Goal: Task Accomplishment & Management: Manage account settings

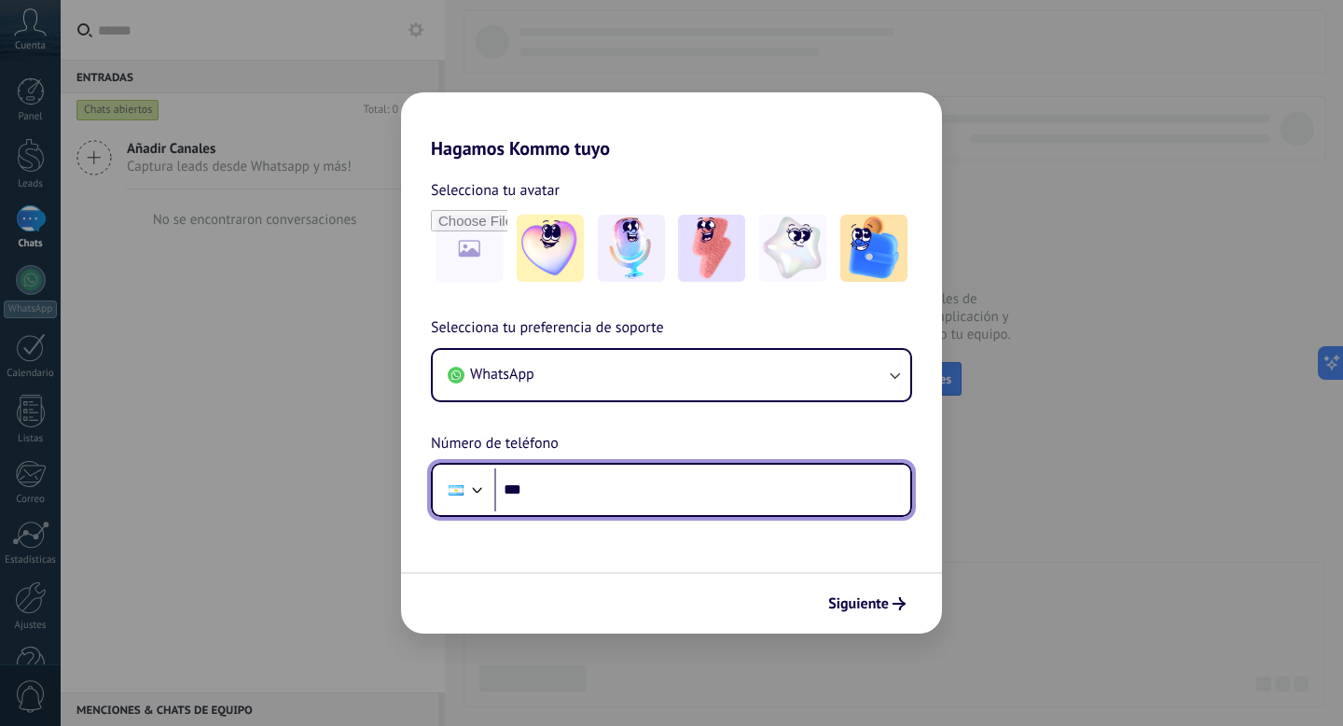
click at [624, 502] on input "***" at bounding box center [702, 489] width 416 height 43
type input "**********"
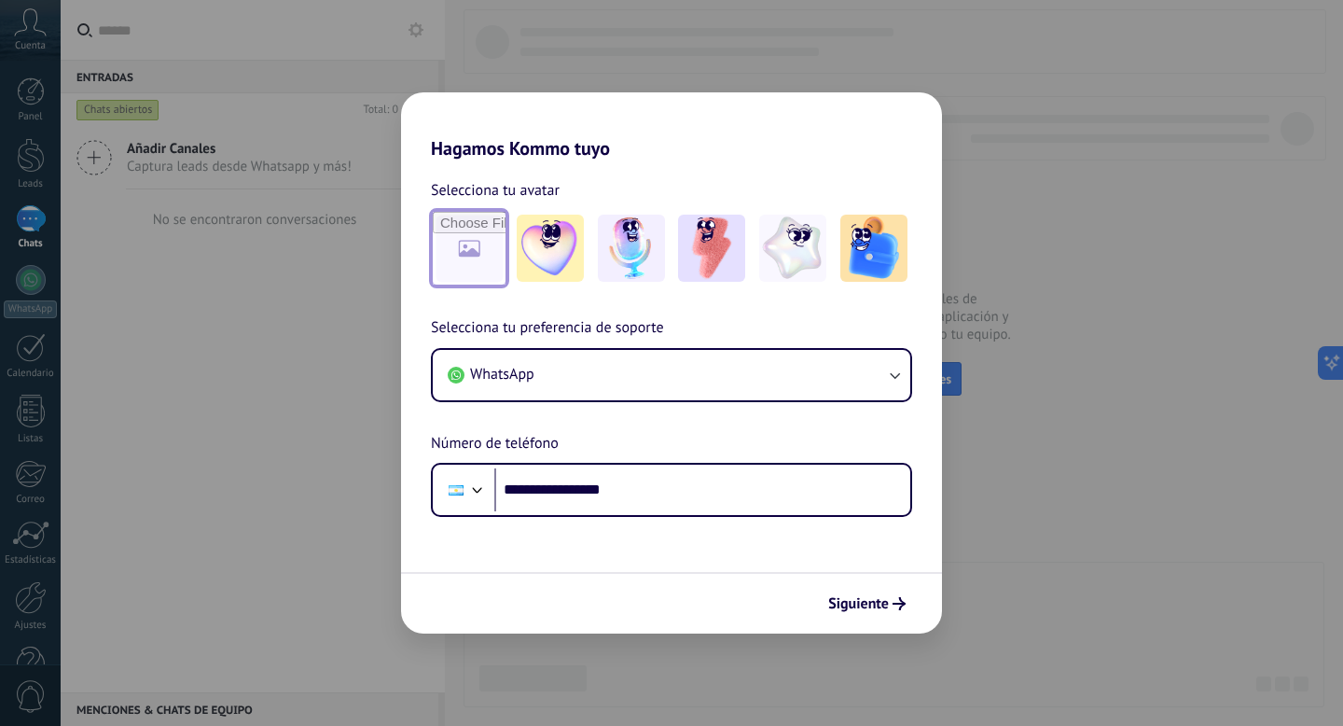
click at [489, 244] on input "file" at bounding box center [469, 248] width 73 height 73
click at [888, 588] on button "Siguiente" at bounding box center [867, 604] width 94 height 32
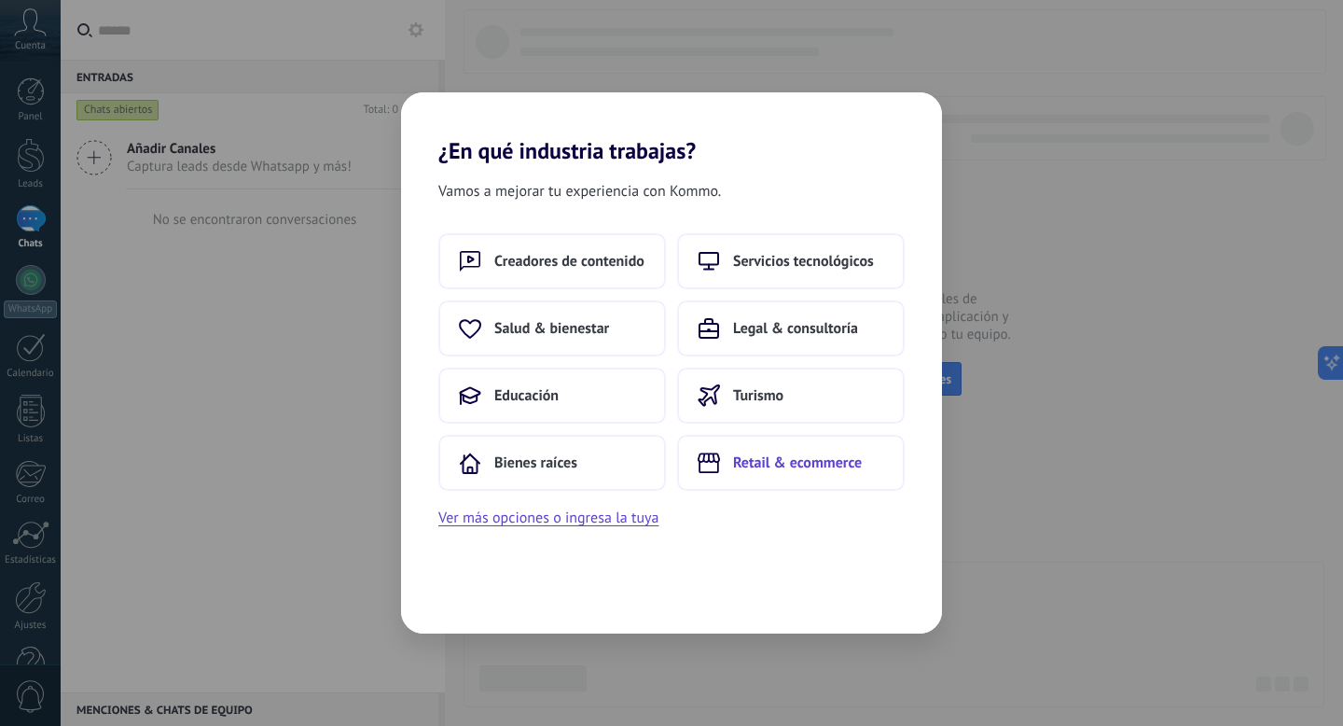
click at [832, 475] on button "Retail & ecommerce" at bounding box center [791, 463] width 228 height 56
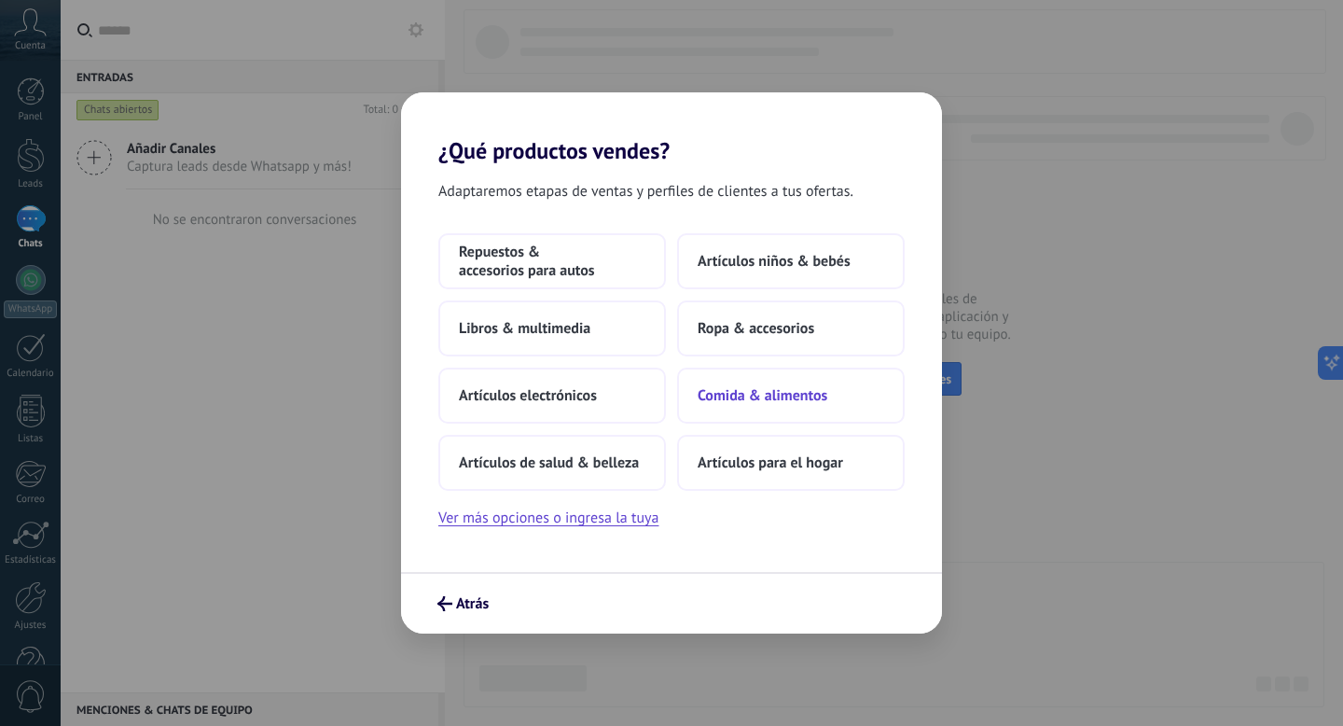
click at [814, 390] on span "Comida & alimentos" at bounding box center [763, 395] width 130 height 19
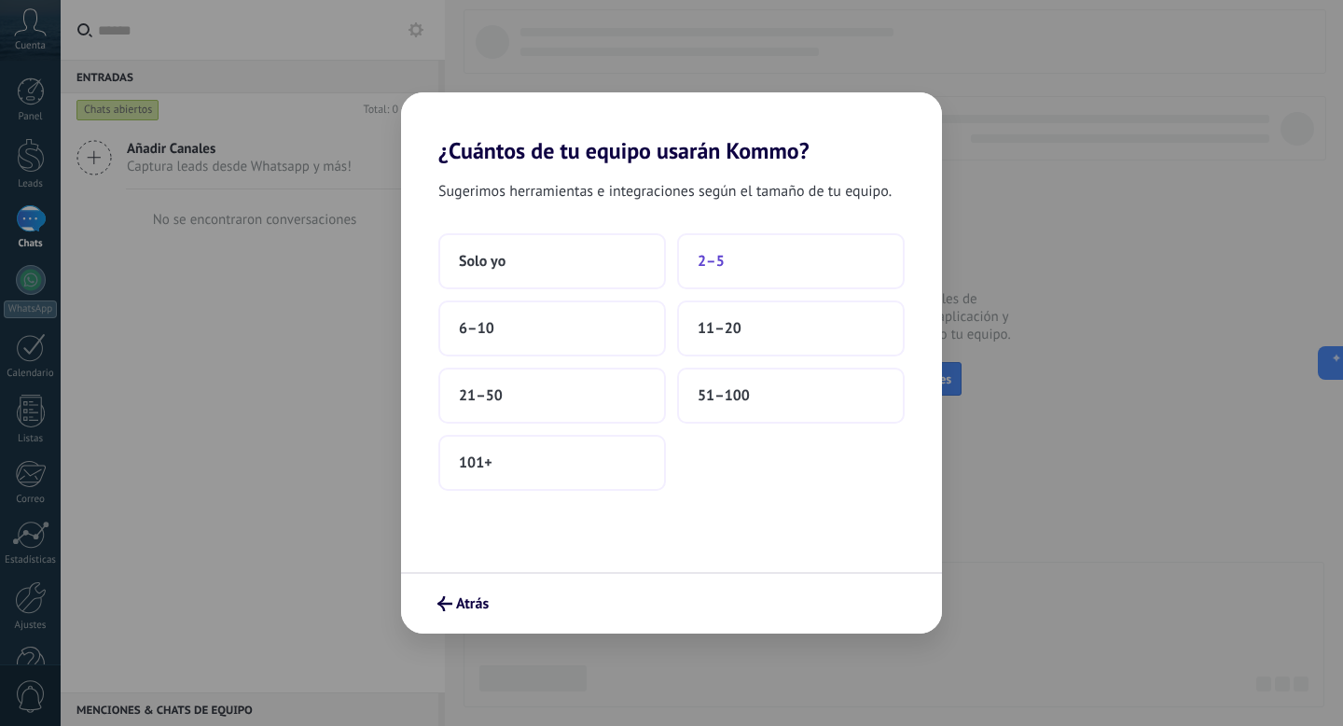
click at [748, 268] on button "2–5" at bounding box center [791, 261] width 228 height 56
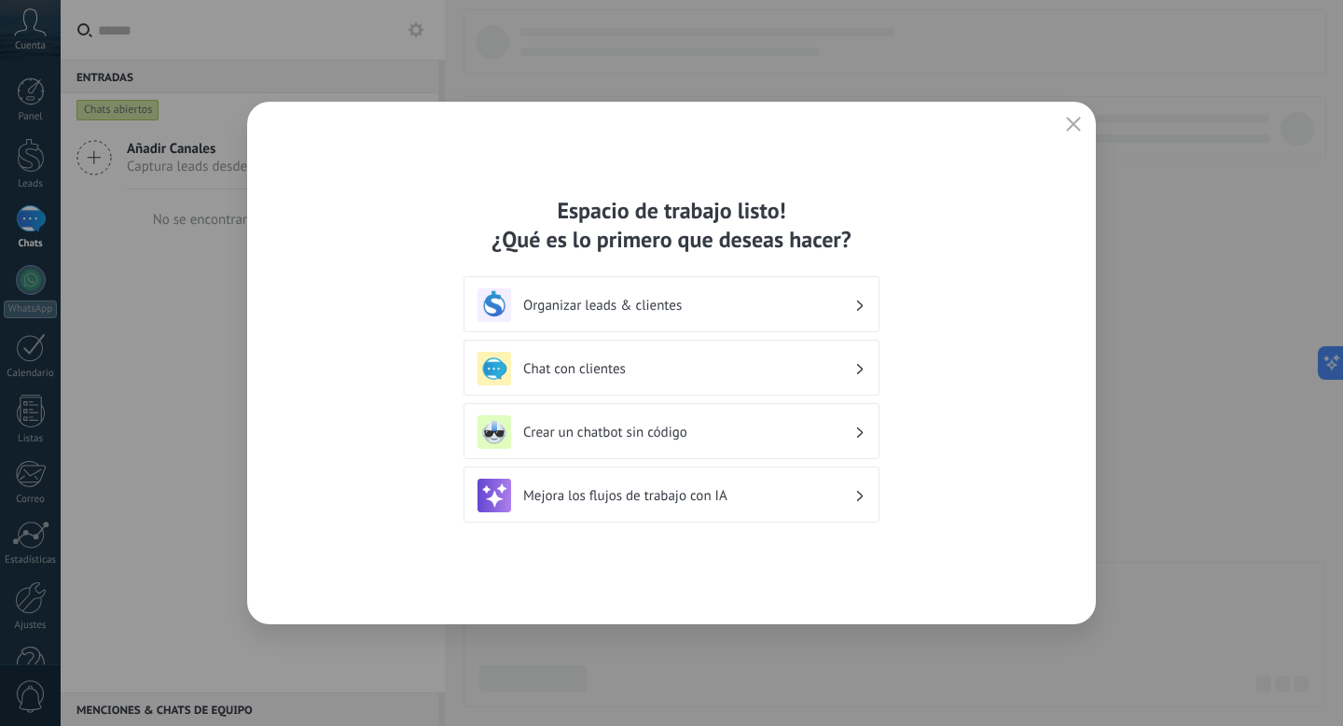
click at [758, 494] on h3 "Mejora los flujos de trabajo con IA" at bounding box center [688, 496] width 331 height 18
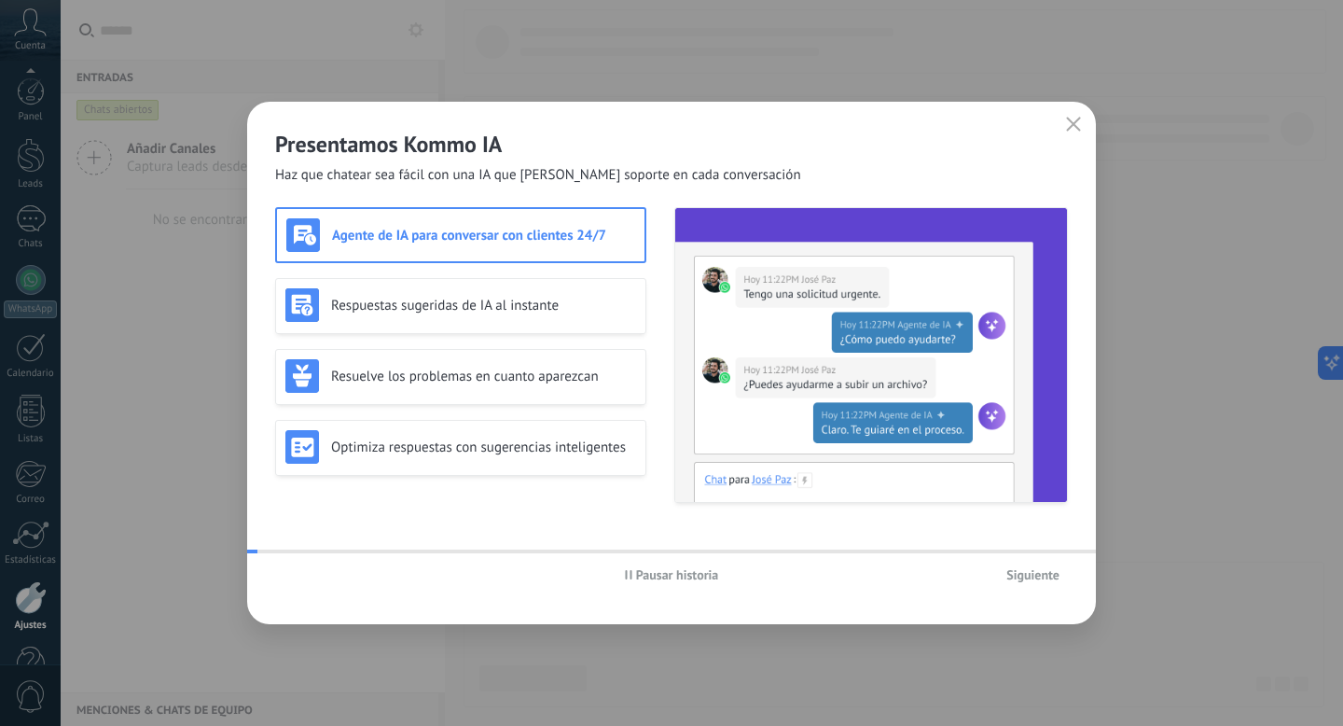
scroll to position [50, 0]
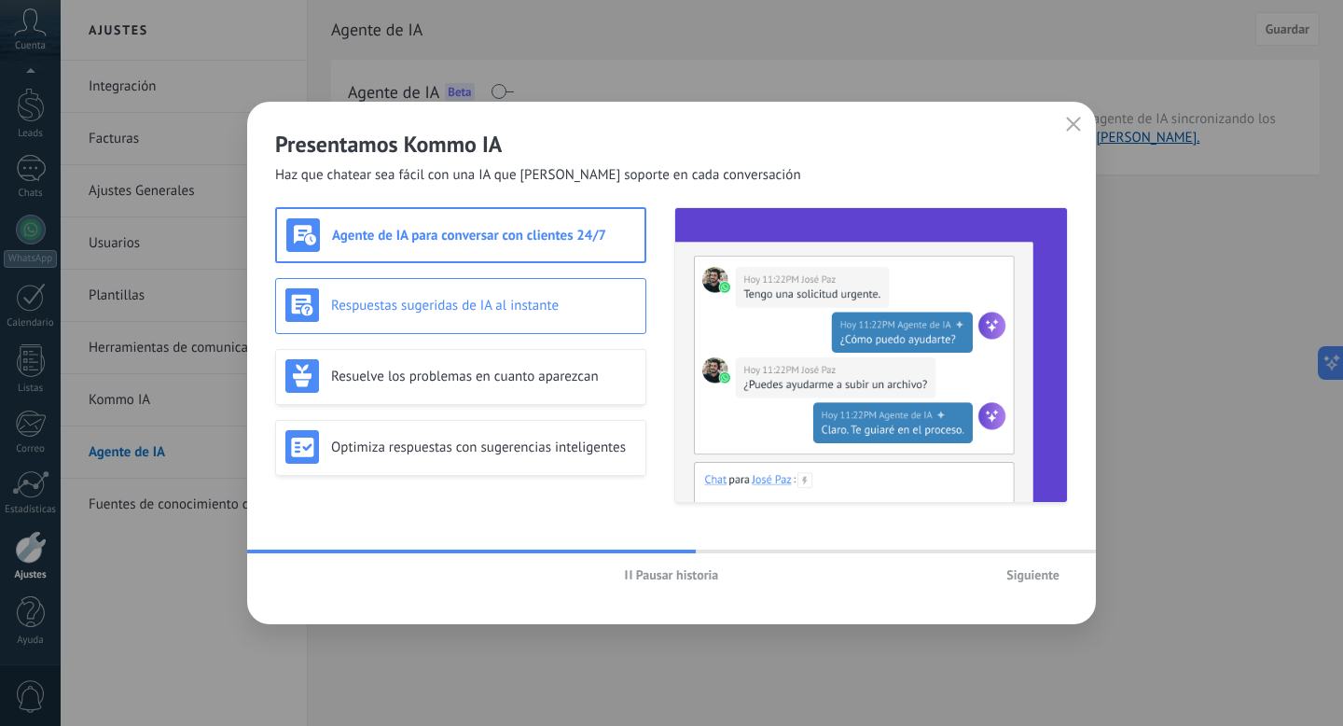
click at [619, 303] on h3 "Respuestas sugeridas de IA al instante" at bounding box center [483, 306] width 305 height 18
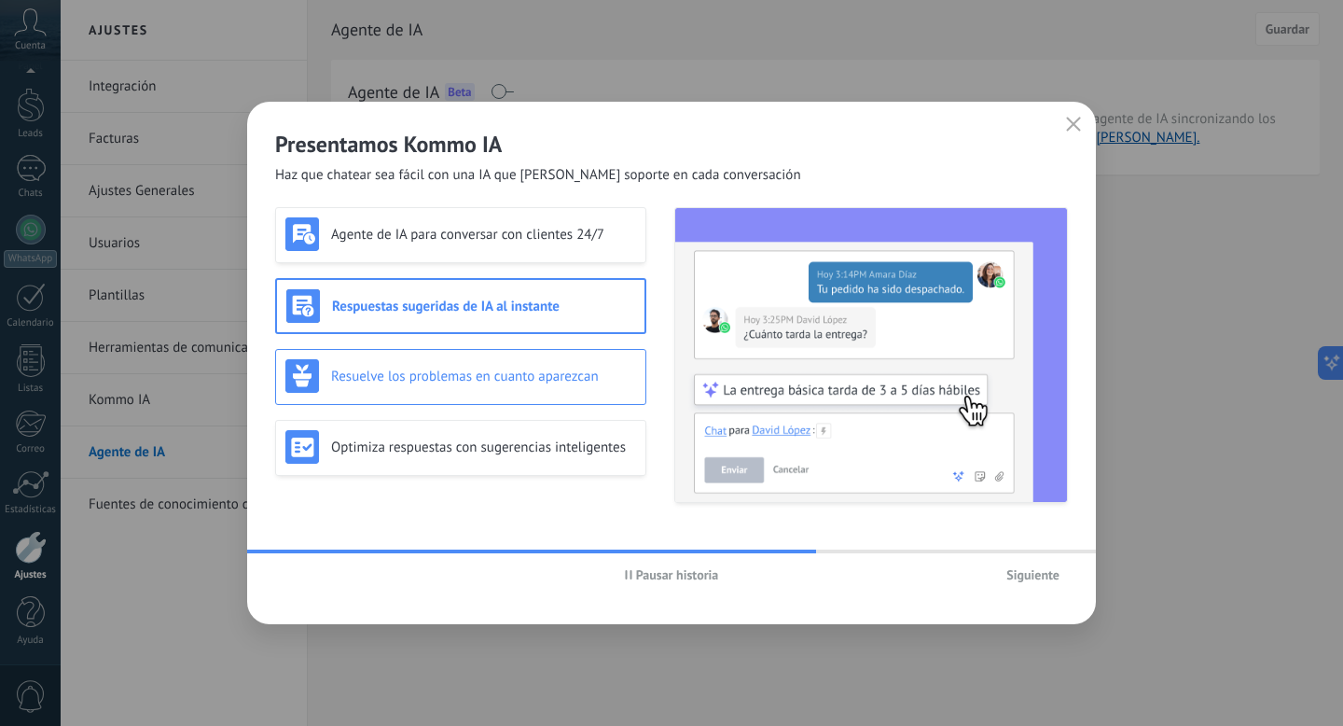
click at [590, 370] on h3 "Resuelve los problemas en cuanto aparezcan" at bounding box center [483, 377] width 305 height 18
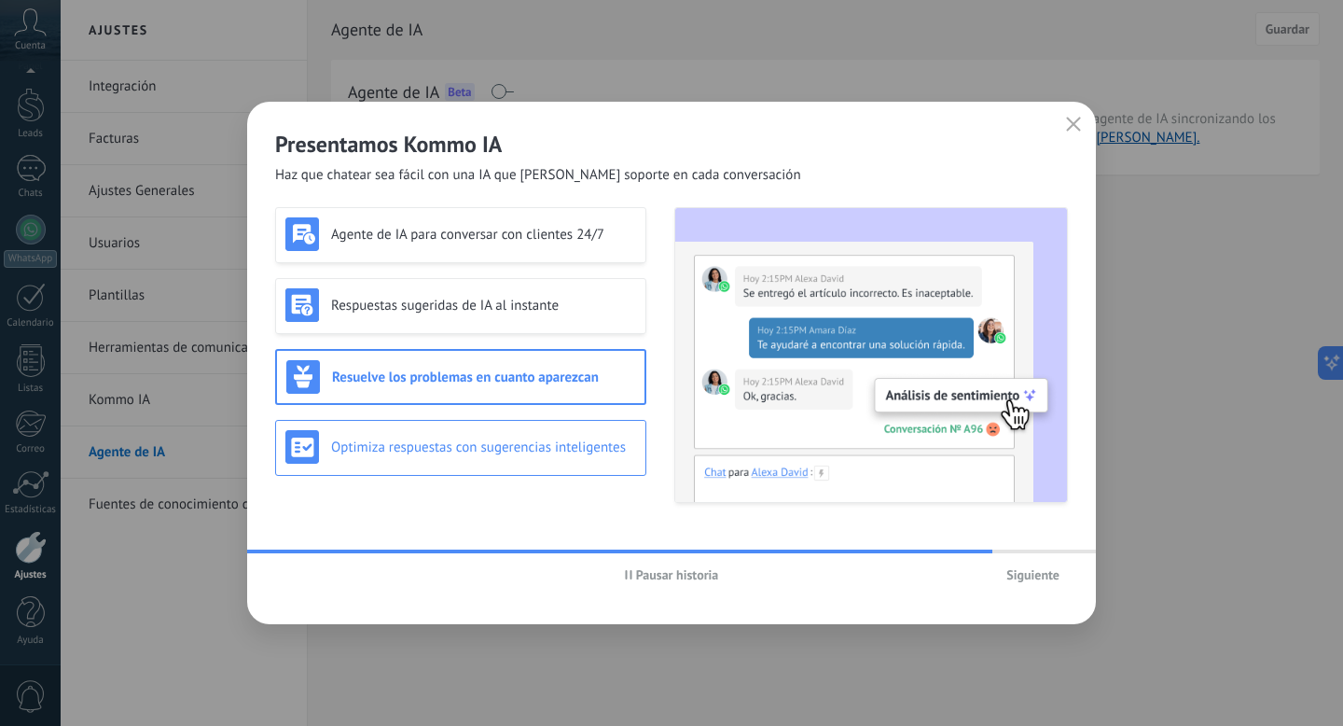
click at [627, 466] on div "Optimiza respuestas con sugerencias inteligentes" at bounding box center [460, 448] width 371 height 56
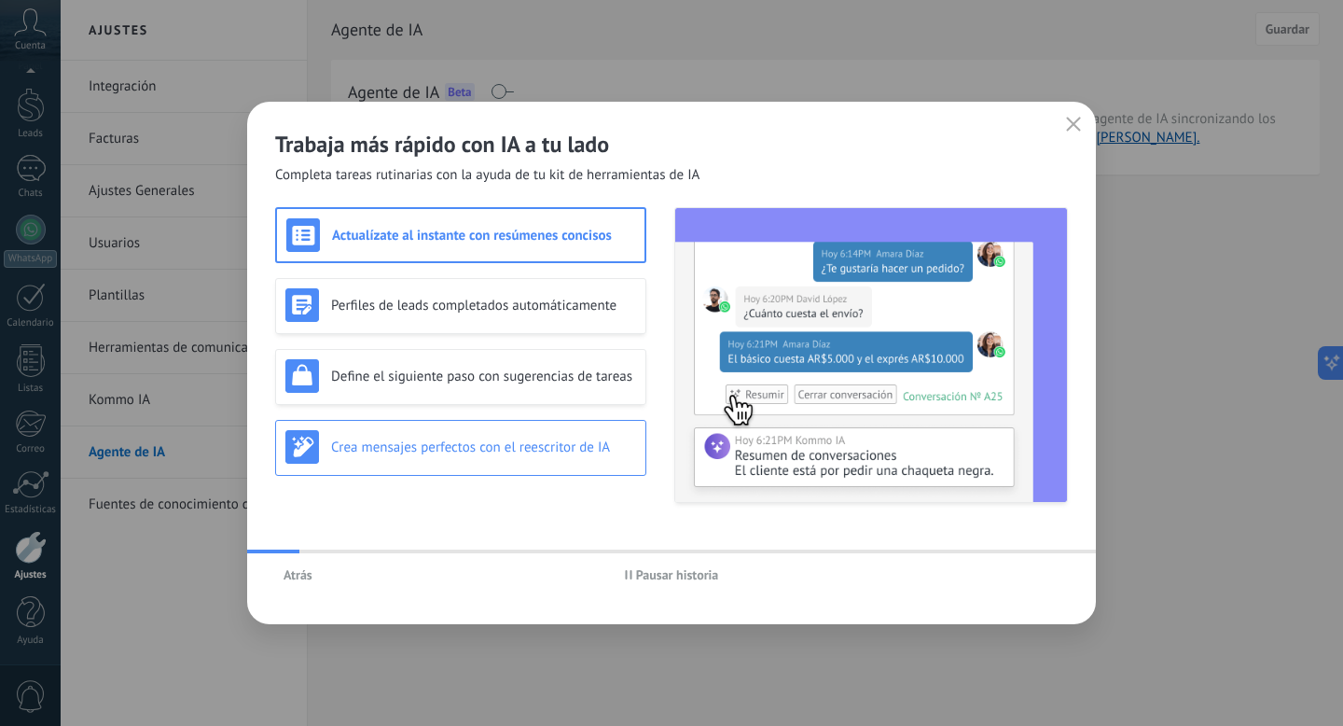
click at [612, 433] on div "Crea mensajes perfectos con el reescritor de IA" at bounding box center [460, 447] width 351 height 34
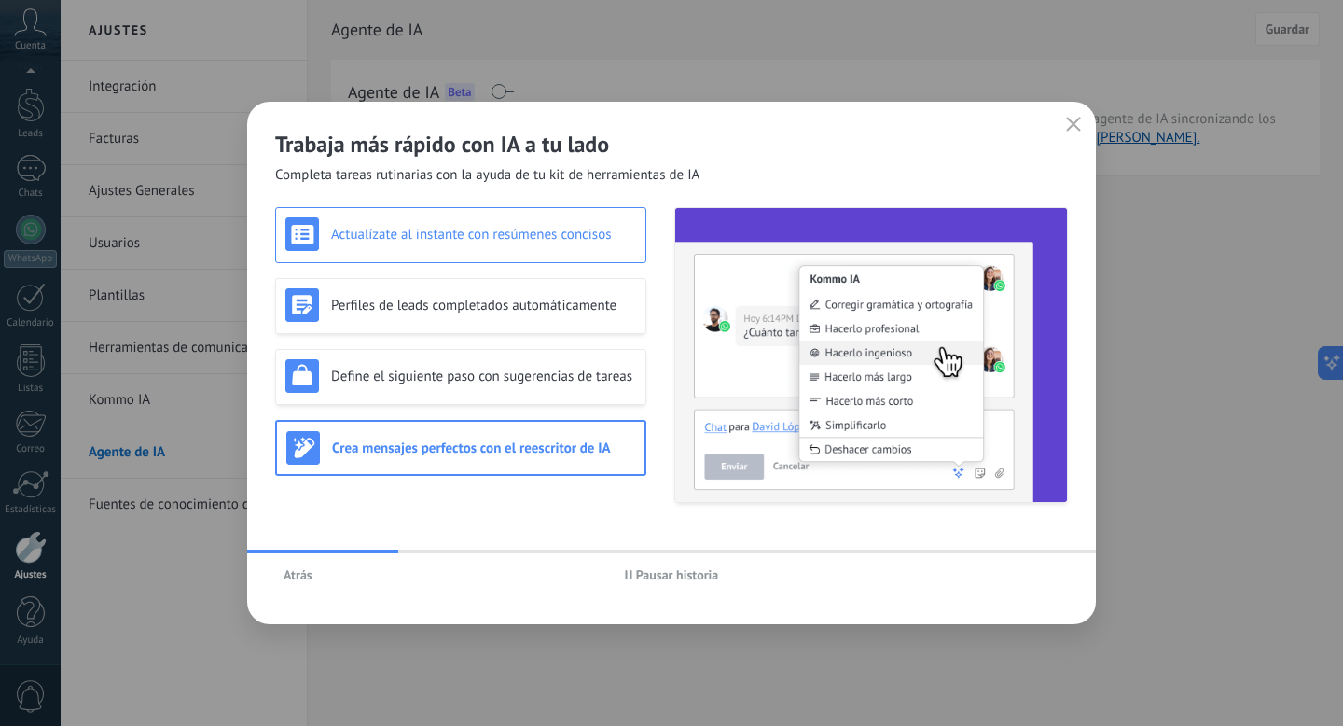
click at [548, 238] on h3 "Actualízate al instante con resúmenes concisos" at bounding box center [483, 235] width 305 height 18
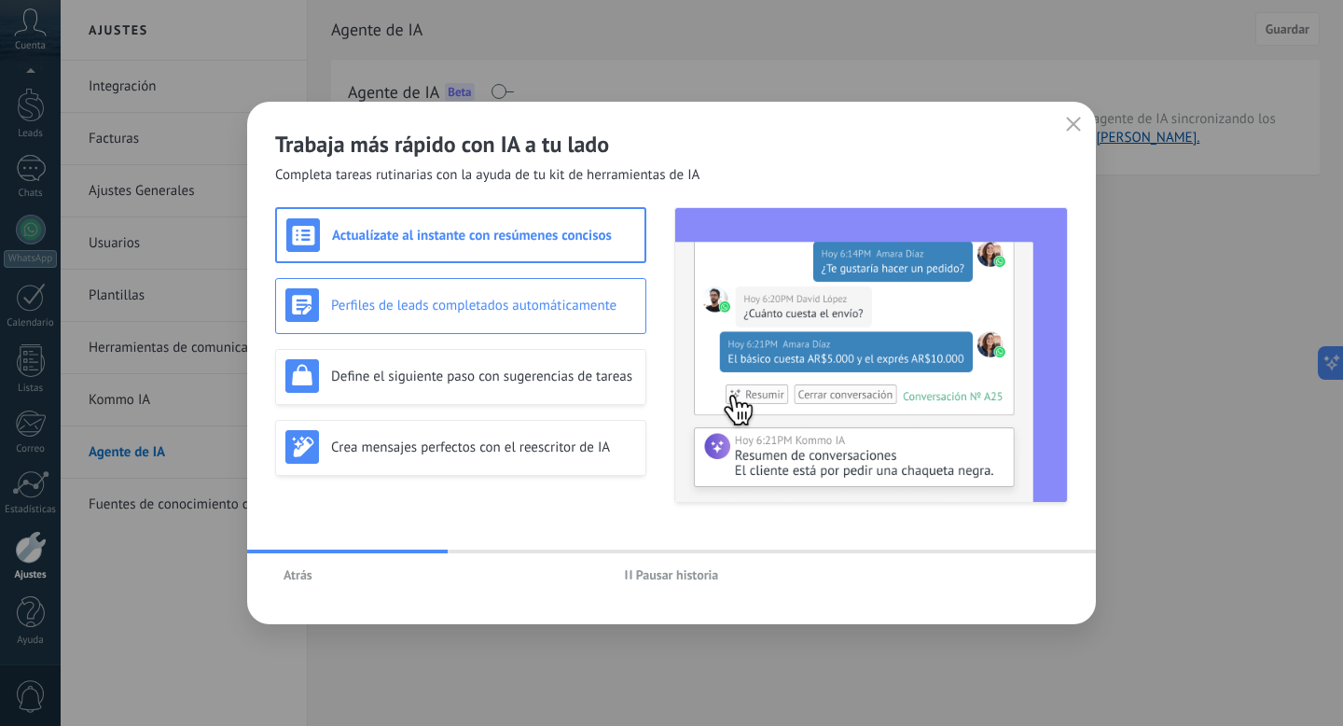
click at [564, 316] on div "Perfiles de leads completados automáticamente" at bounding box center [460, 305] width 351 height 34
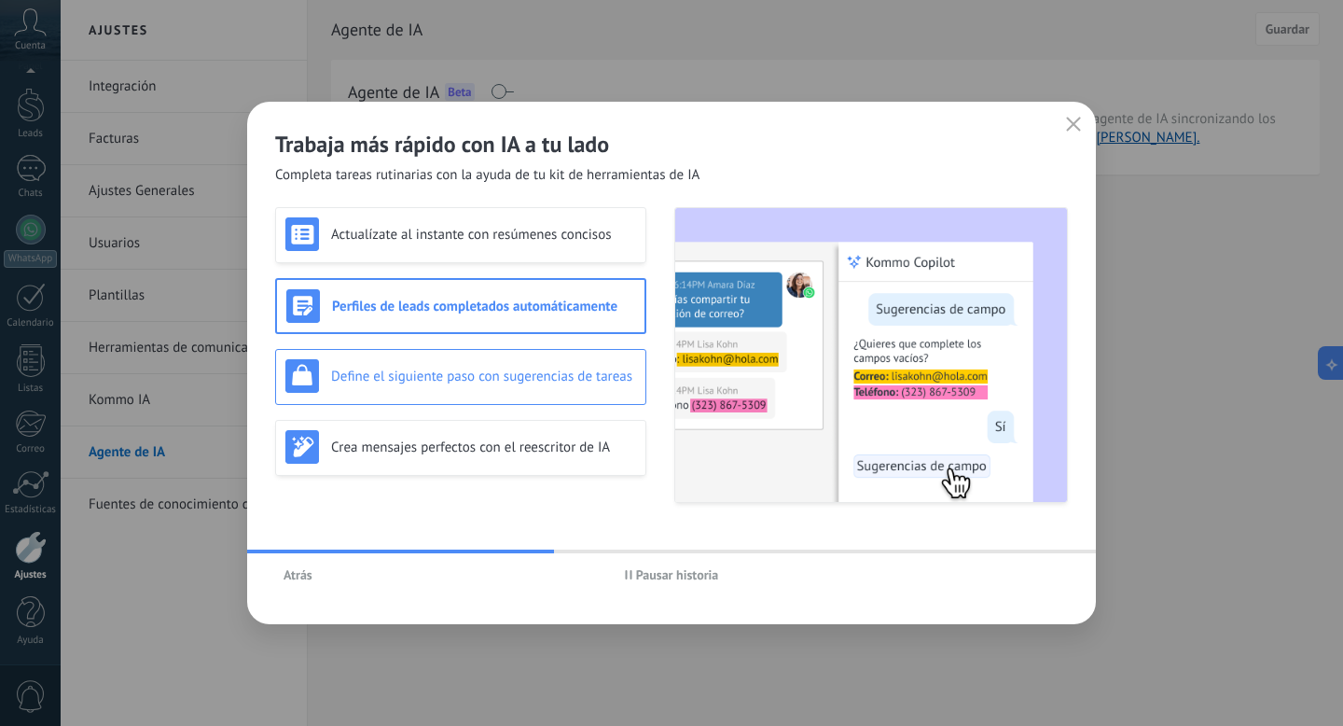
click at [575, 361] on div "Define el siguiente paso con sugerencias de tareas" at bounding box center [460, 376] width 351 height 34
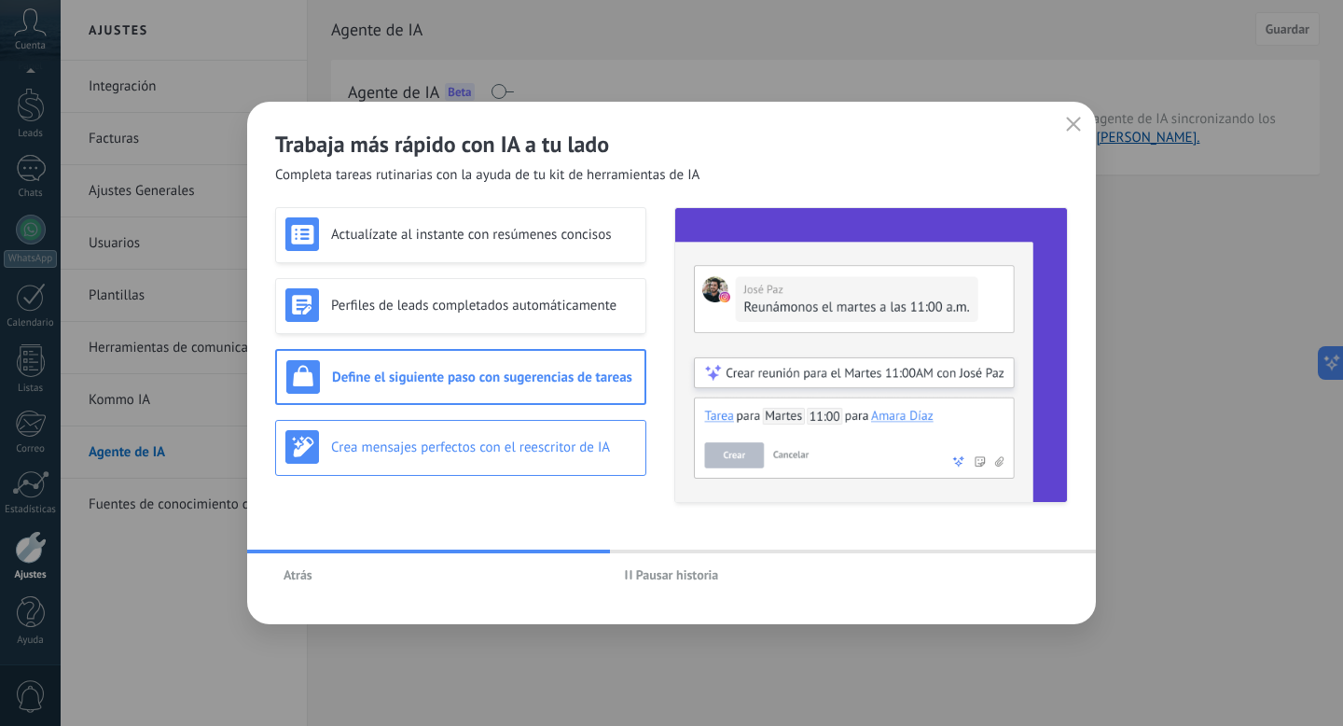
click at [581, 431] on div "Crea mensajes perfectos con el reescritor de IA" at bounding box center [460, 447] width 351 height 34
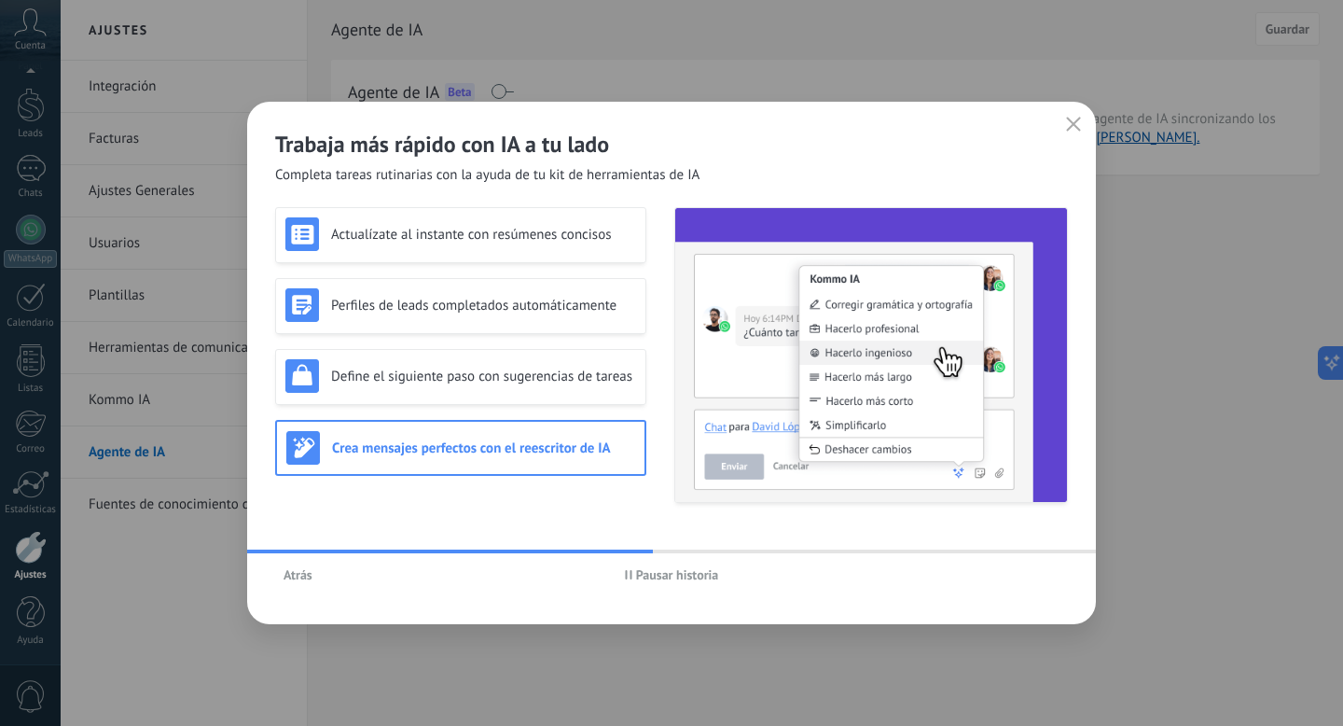
click at [648, 571] on span "Pausar historia" at bounding box center [677, 574] width 83 height 13
click at [281, 569] on button "Atrás" at bounding box center [298, 575] width 46 height 28
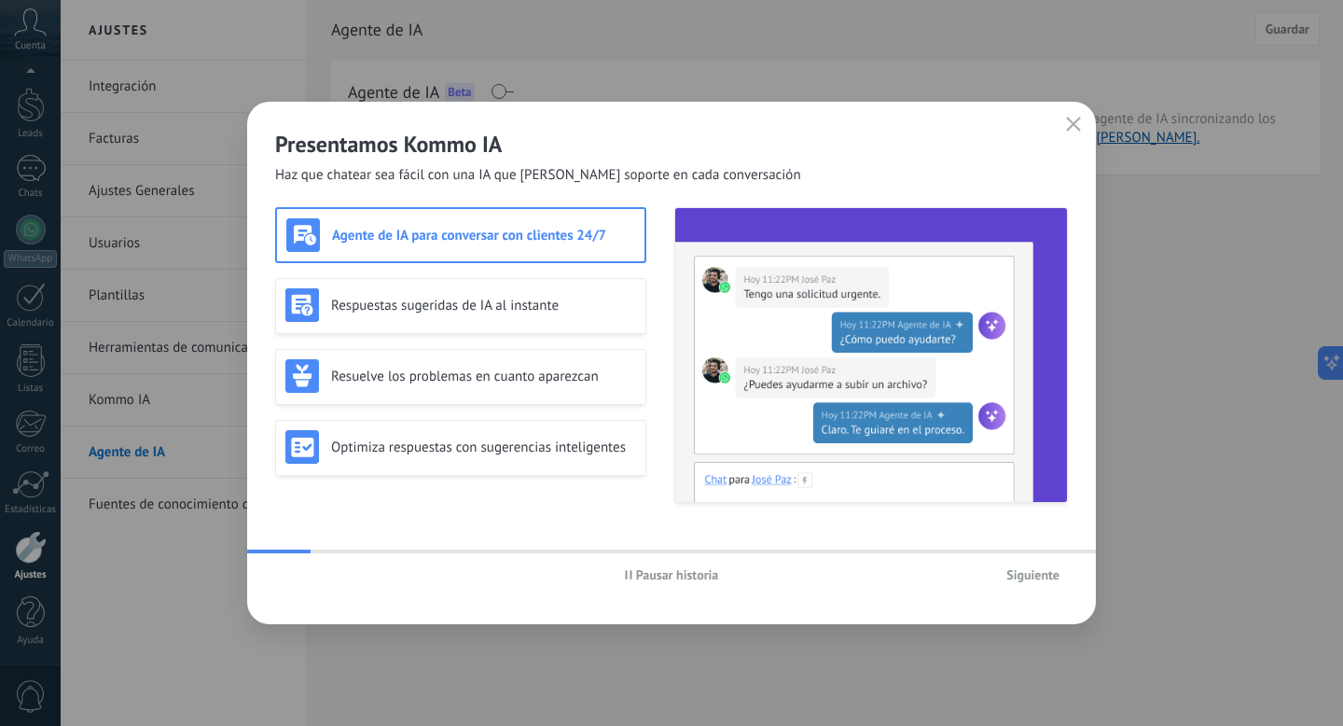
click at [1078, 122] on icon "button" at bounding box center [1073, 124] width 15 height 15
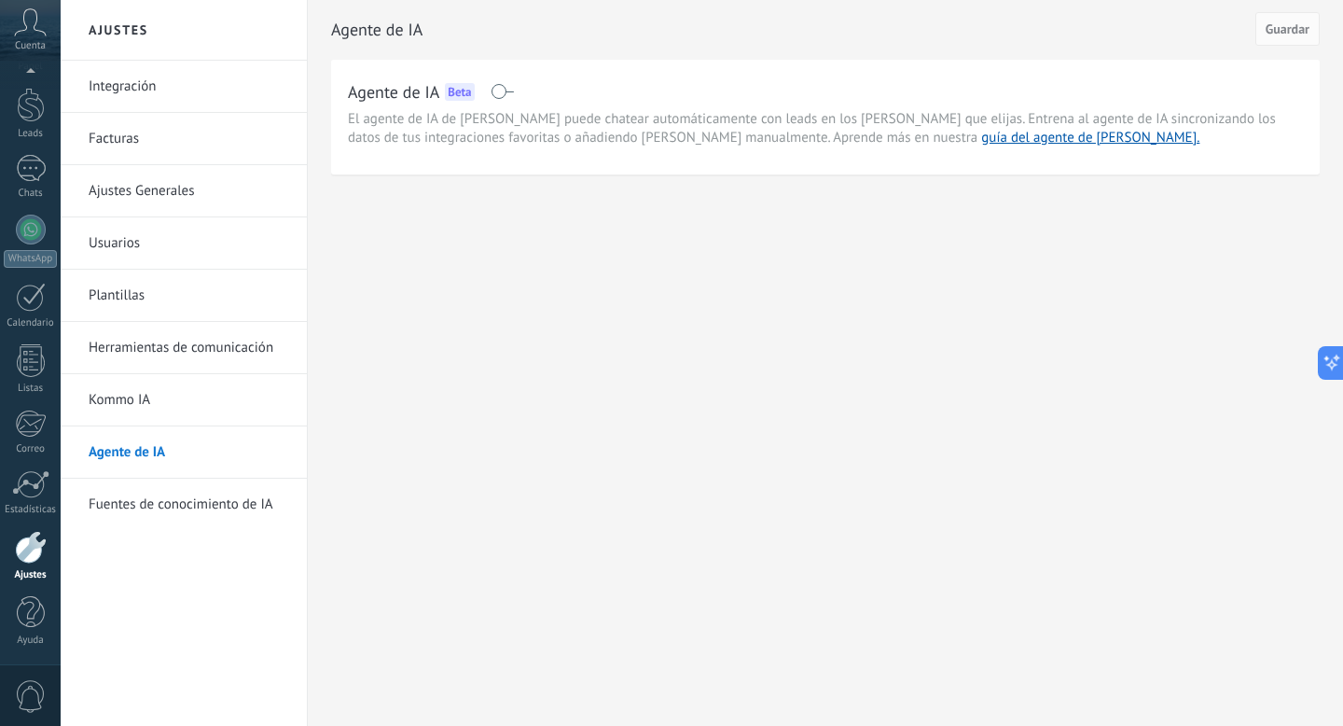
scroll to position [10, 0]
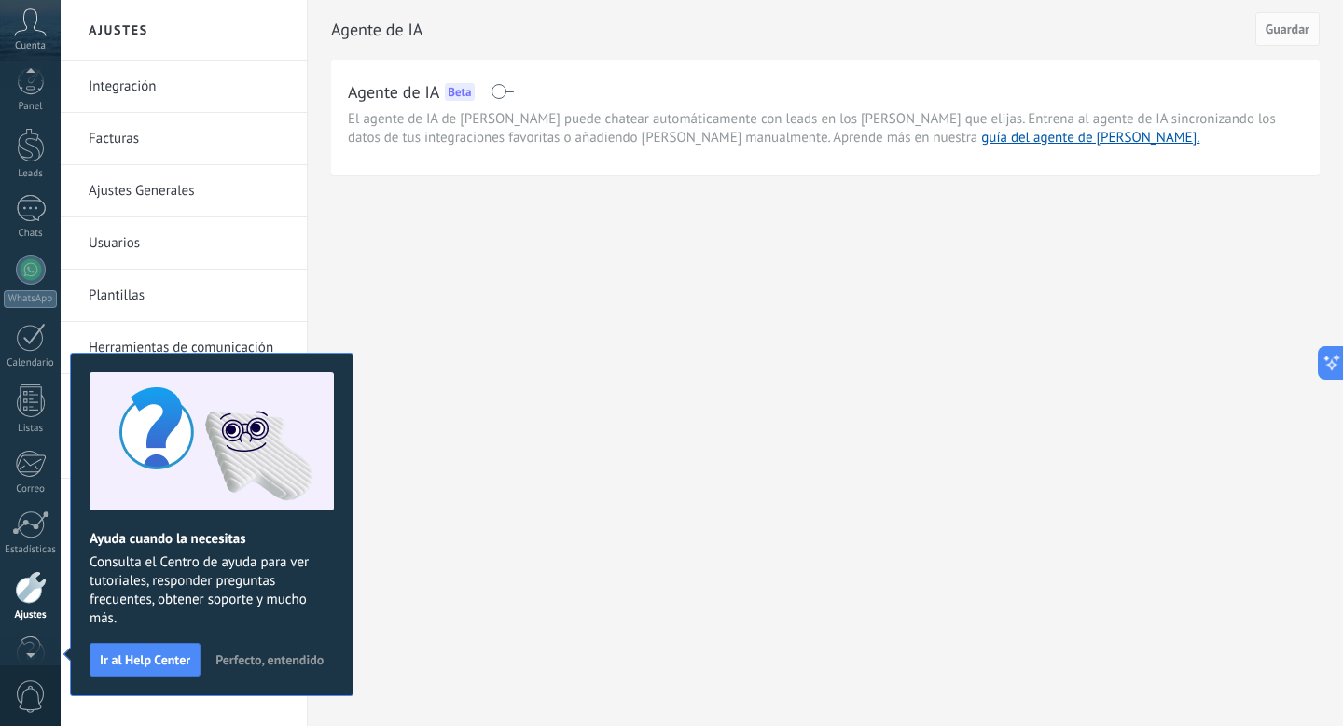
click at [1058, 160] on div "Agente de IA Beta El agente de IA de Kommo puede chatear automáticamente con le…" at bounding box center [825, 117] width 989 height 115
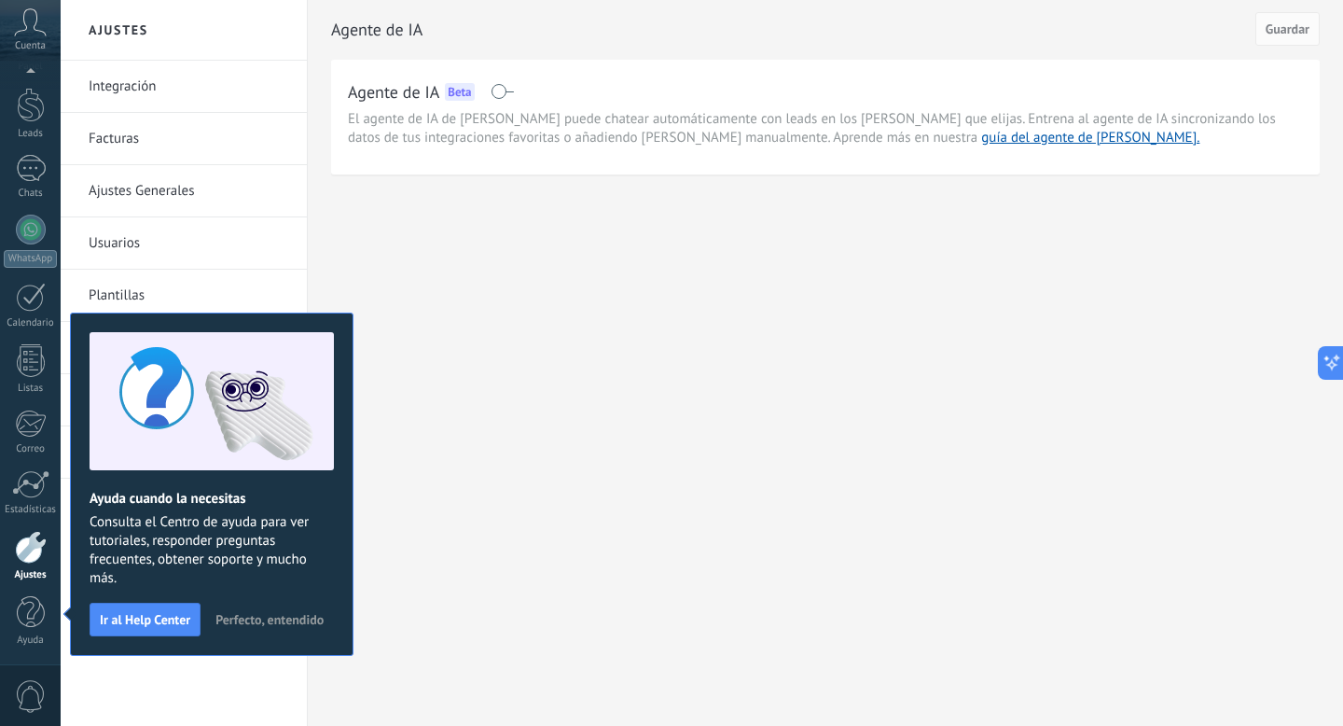
click at [251, 623] on span "Perfecto, entendido" at bounding box center [270, 619] width 108 height 13
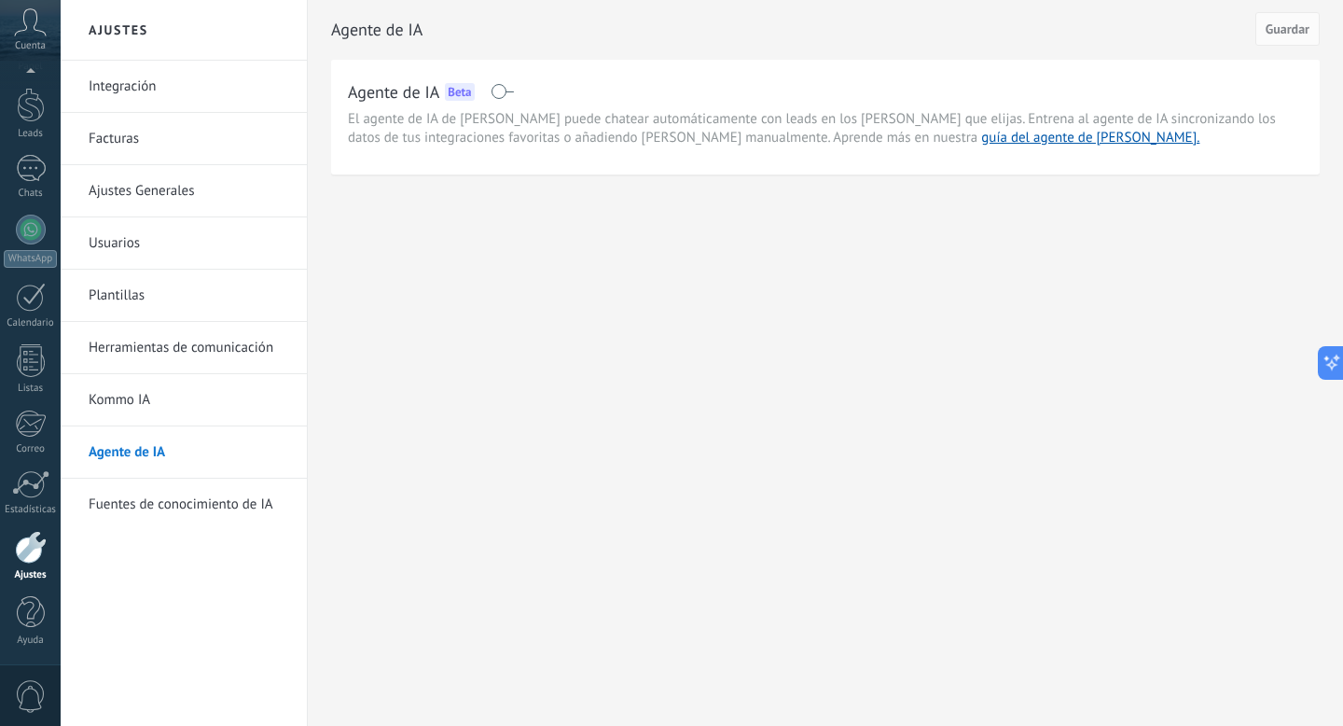
click at [48, 33] on div "Cuenta" at bounding box center [30, 30] width 61 height 61
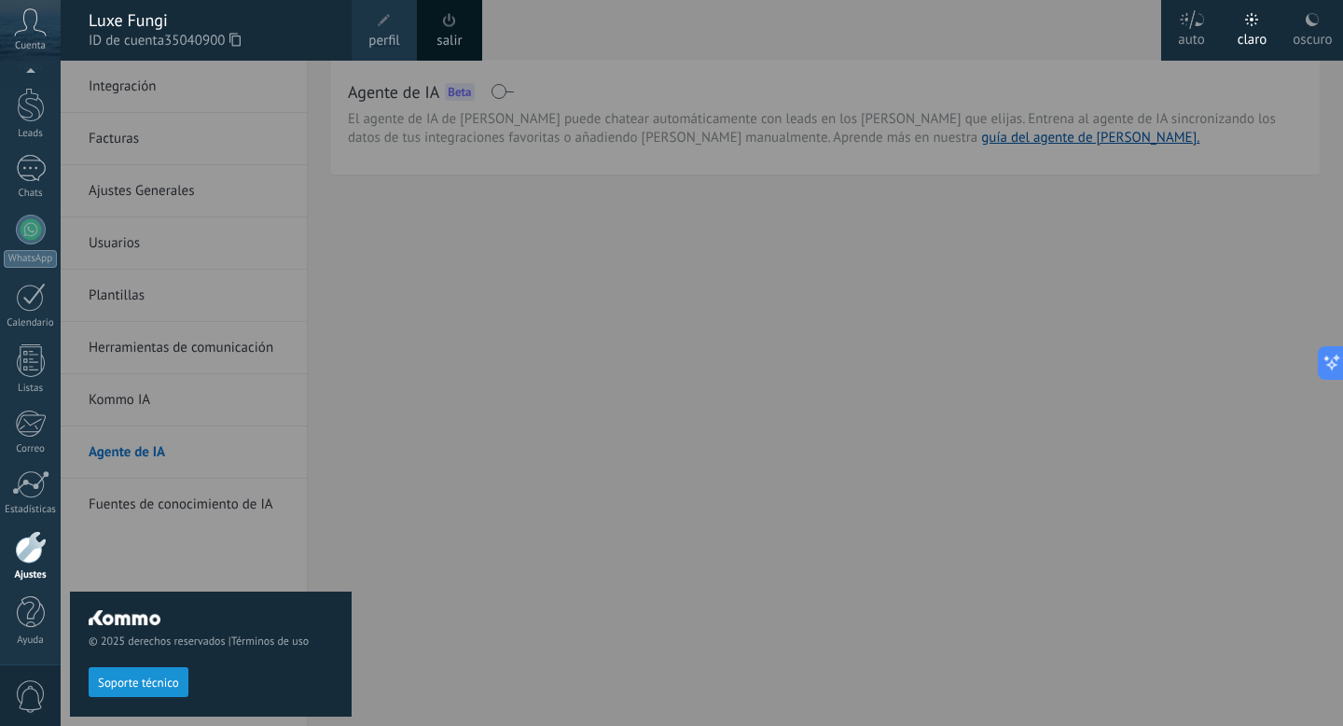
click at [435, 196] on div at bounding box center [732, 363] width 1343 height 726
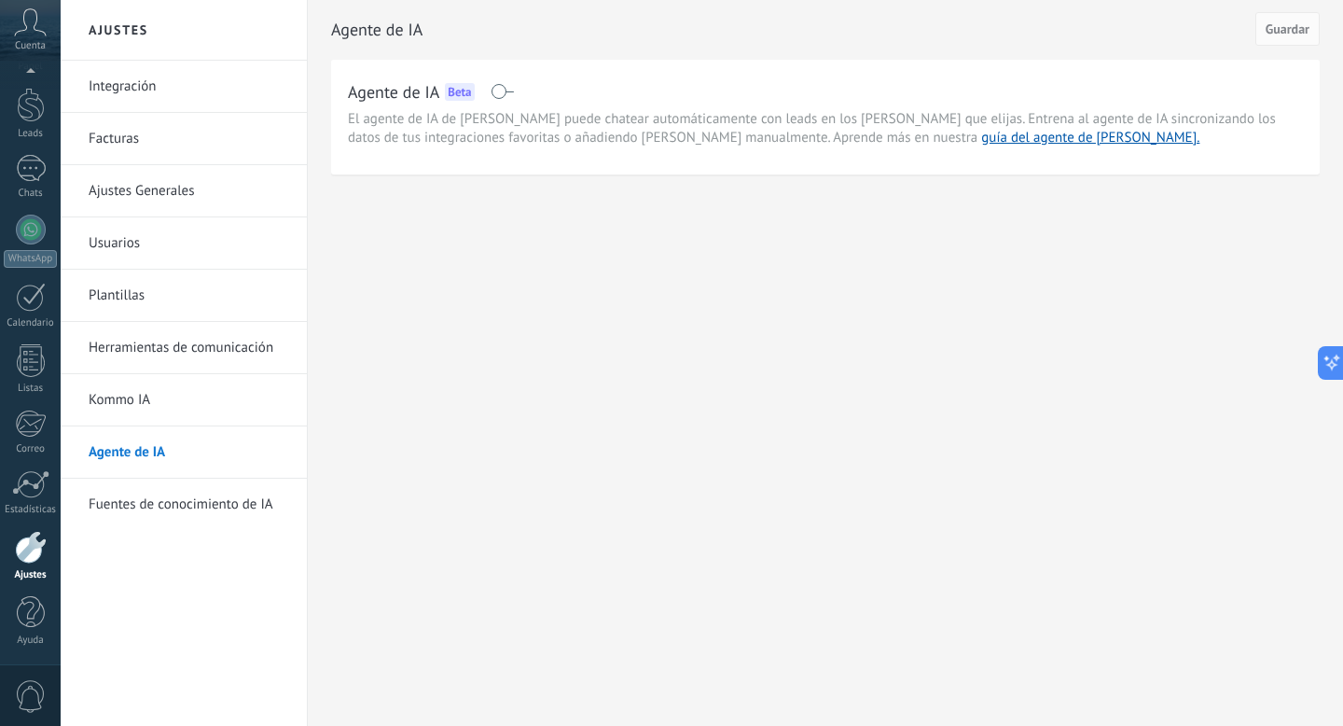
click at [197, 186] on link "Ajustes Generales" at bounding box center [189, 191] width 200 height 52
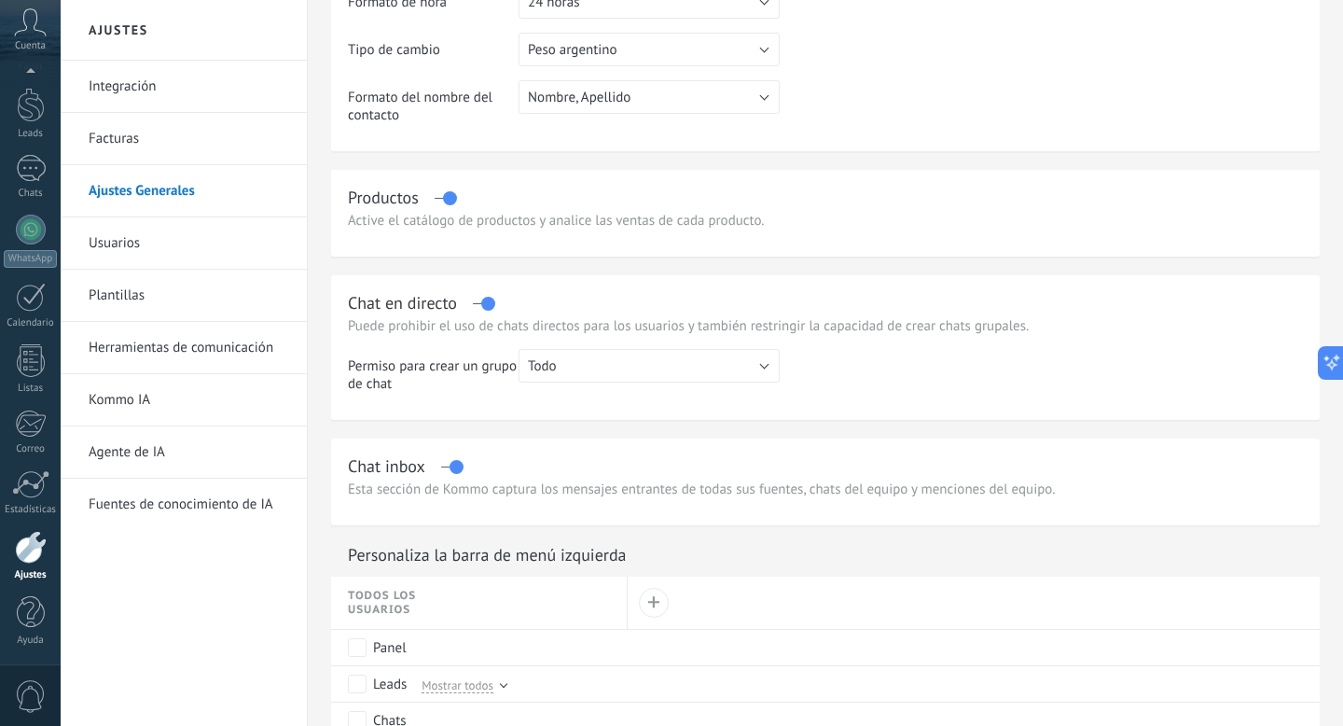
scroll to position [411, 0]
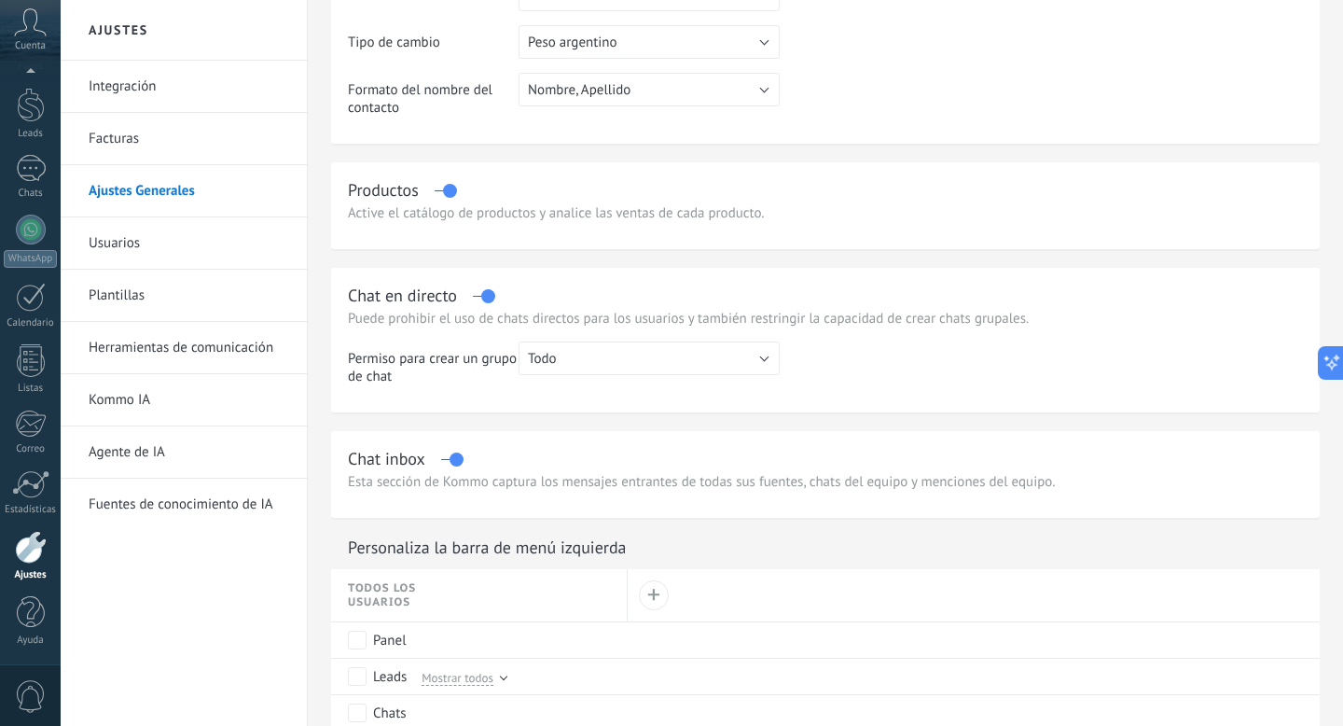
click at [452, 191] on label at bounding box center [445, 190] width 21 height 1
click at [666, 355] on button "Todo" at bounding box center [649, 358] width 261 height 34
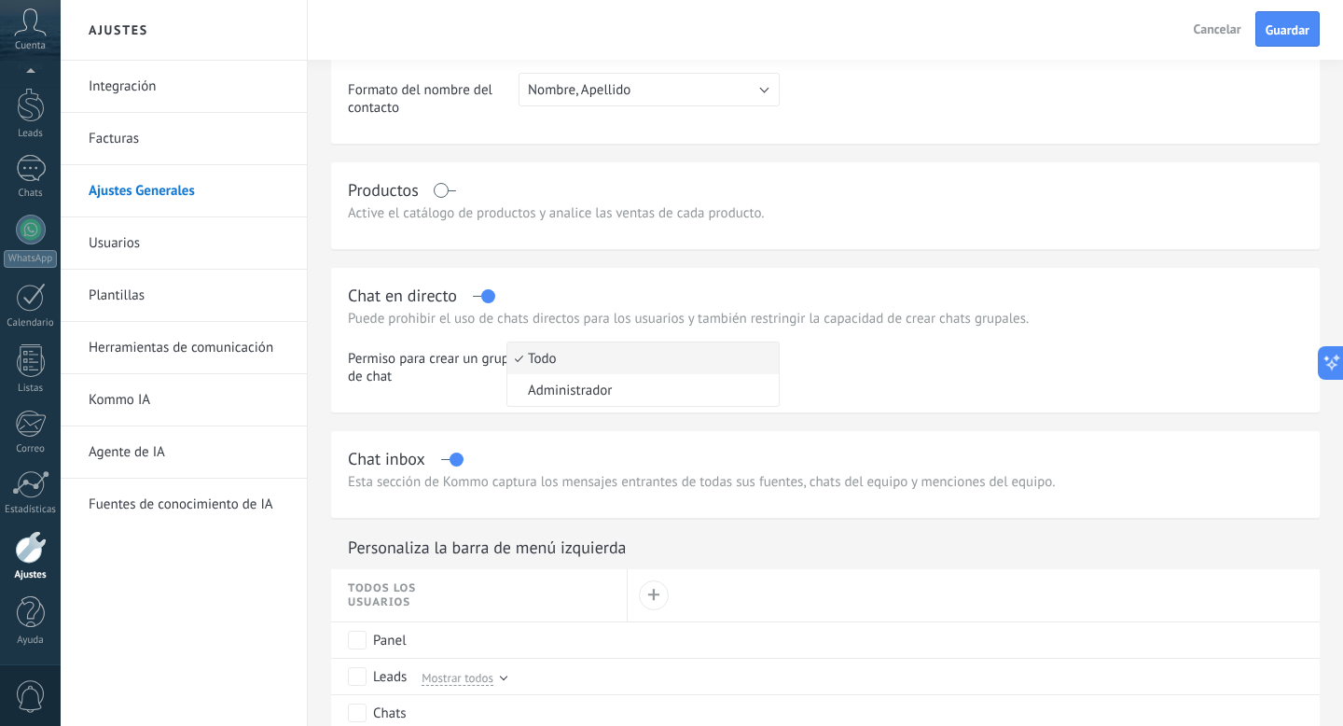
click at [666, 355] on span "Todo" at bounding box center [641, 359] width 266 height 18
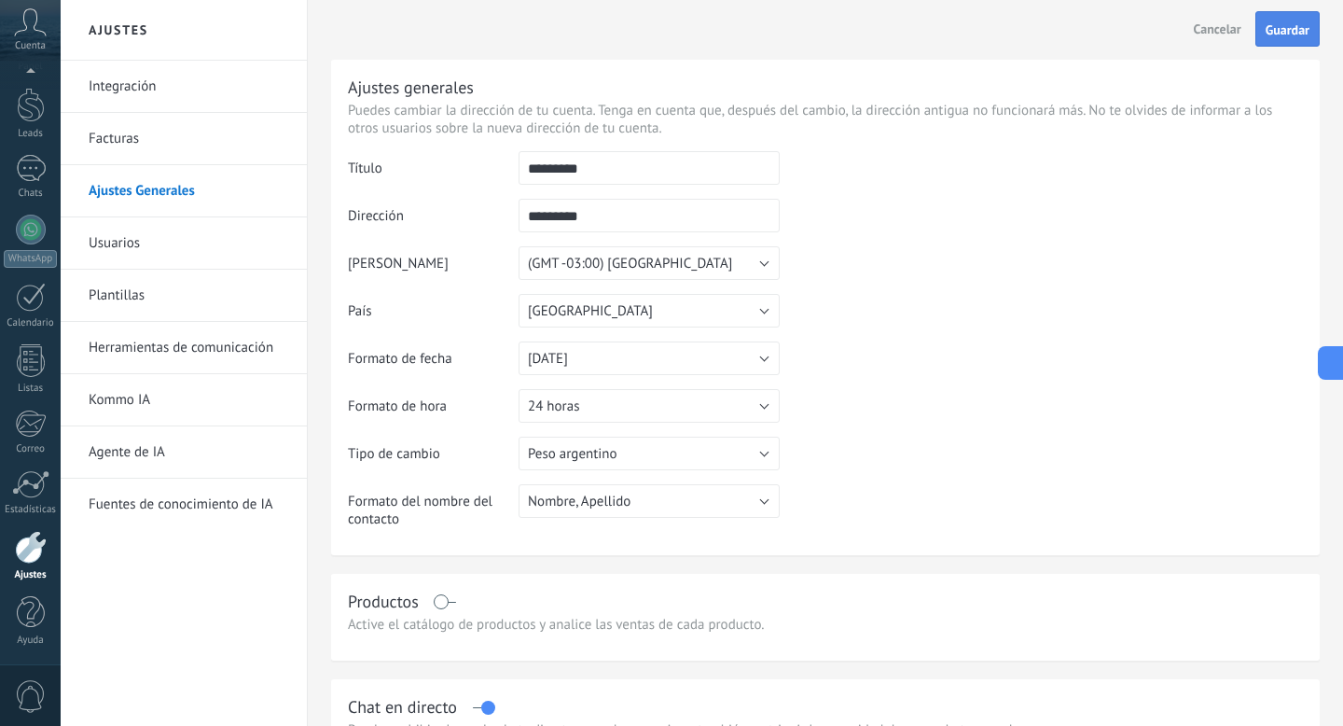
click at [1318, 28] on button "Guardar" at bounding box center [1288, 28] width 64 height 35
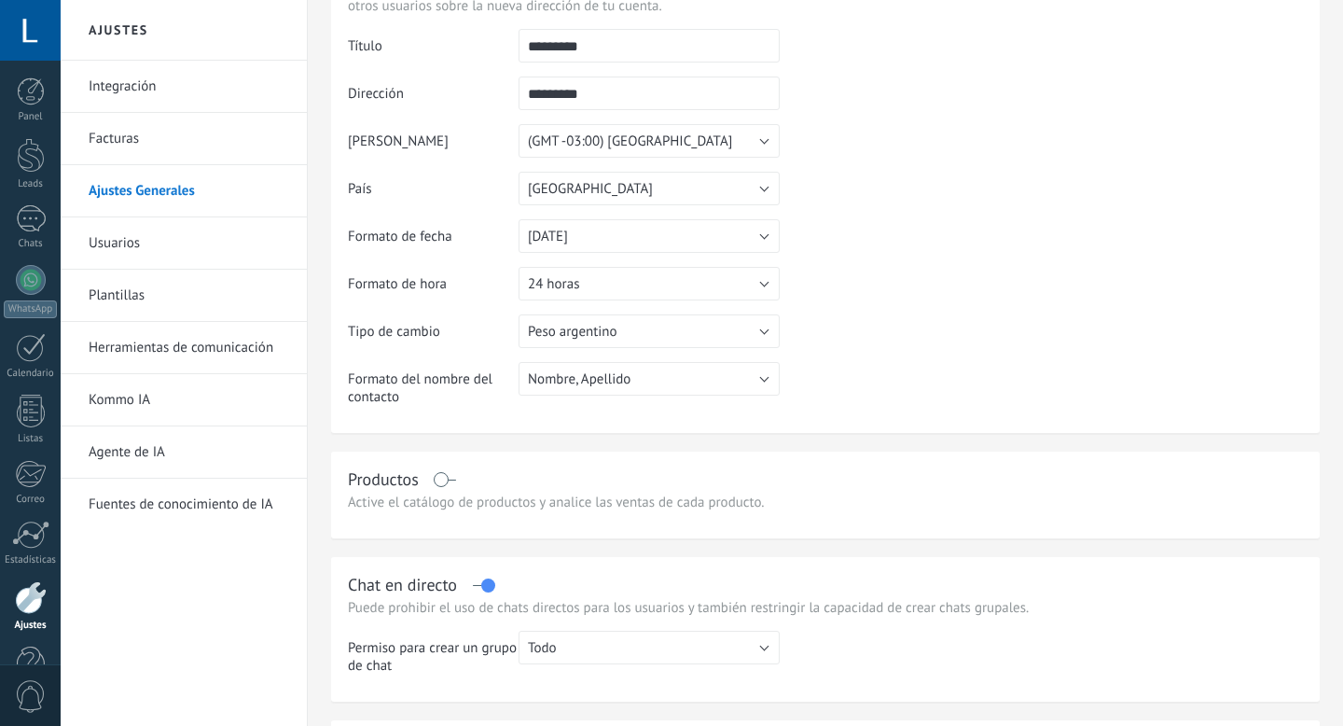
scroll to position [124, 0]
click at [200, 95] on link "Integración" at bounding box center [189, 87] width 200 height 52
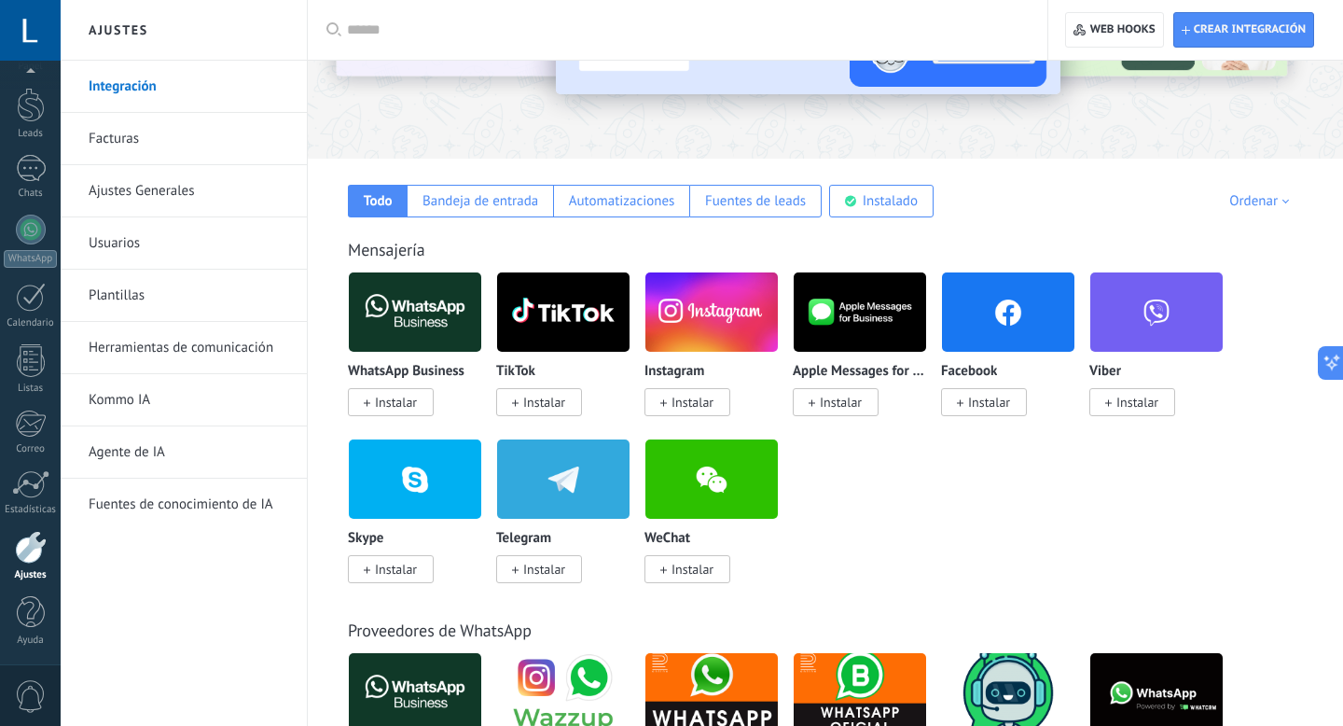
scroll to position [20, 0]
